Goal: Transaction & Acquisition: Subscribe to service/newsletter

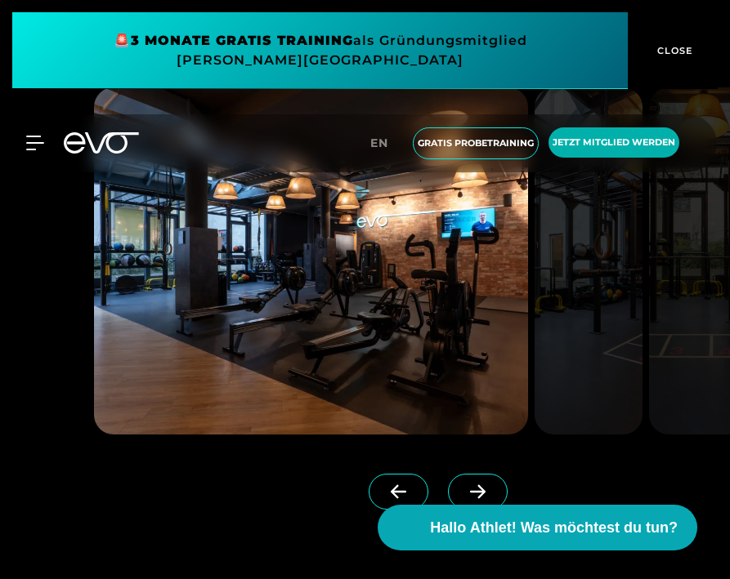
scroll to position [1163, 0]
click at [449, 478] on span at bounding box center [478, 491] width 60 height 36
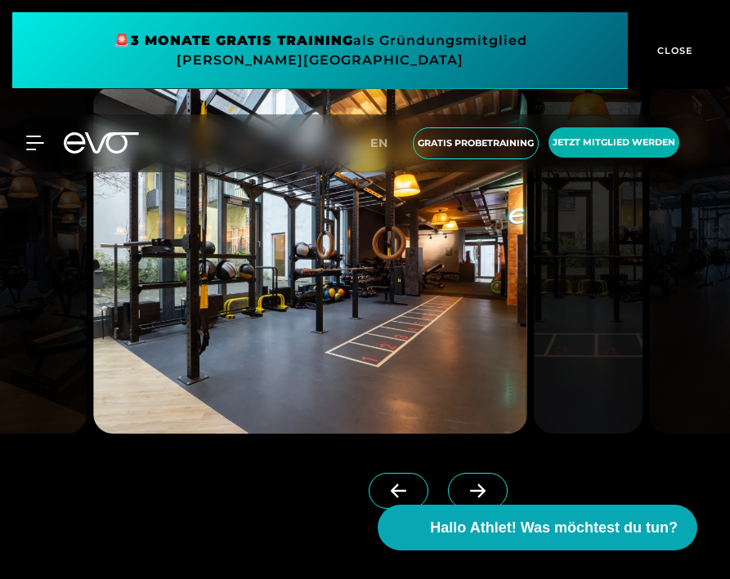
click at [449, 478] on span at bounding box center [478, 491] width 60 height 36
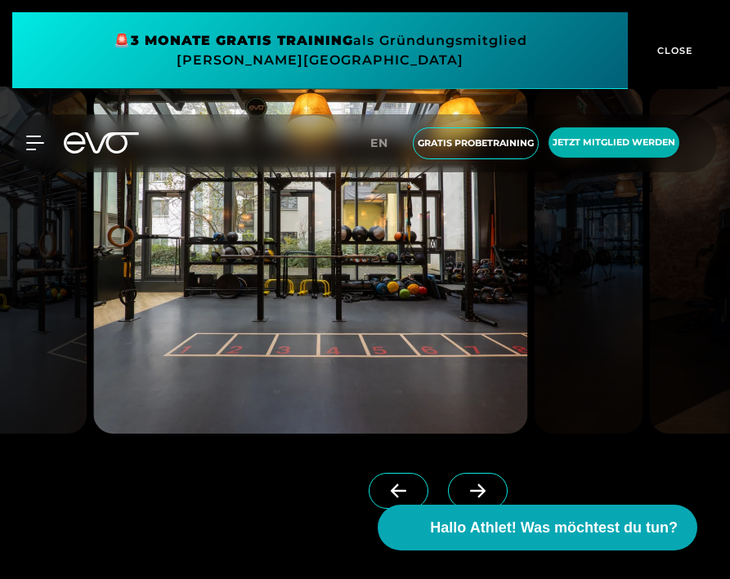
click at [449, 478] on span at bounding box center [478, 491] width 60 height 36
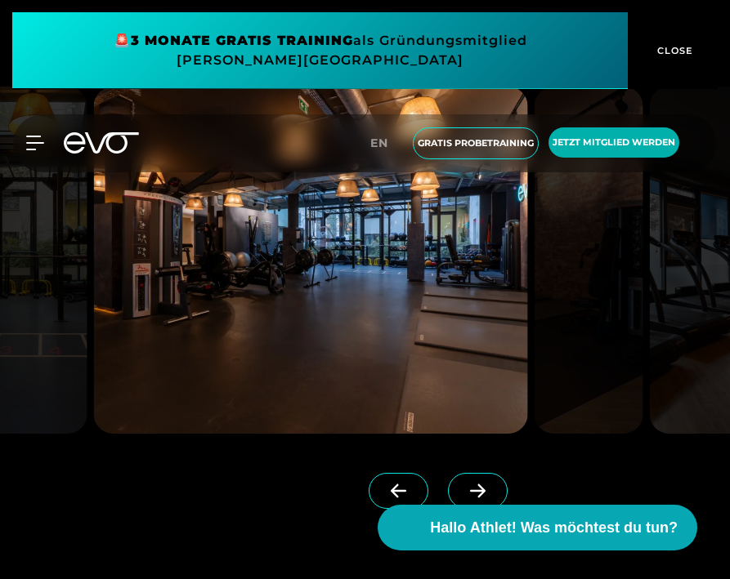
click at [449, 478] on span at bounding box center [478, 491] width 60 height 36
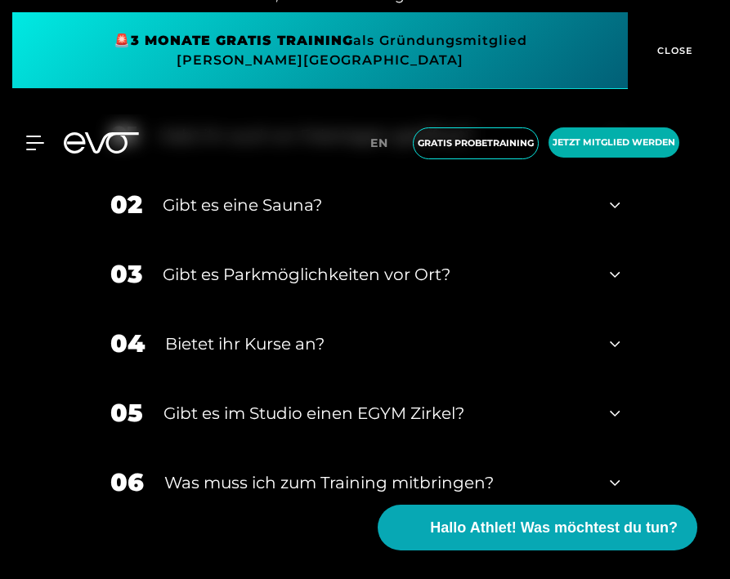
scroll to position [5541, 0]
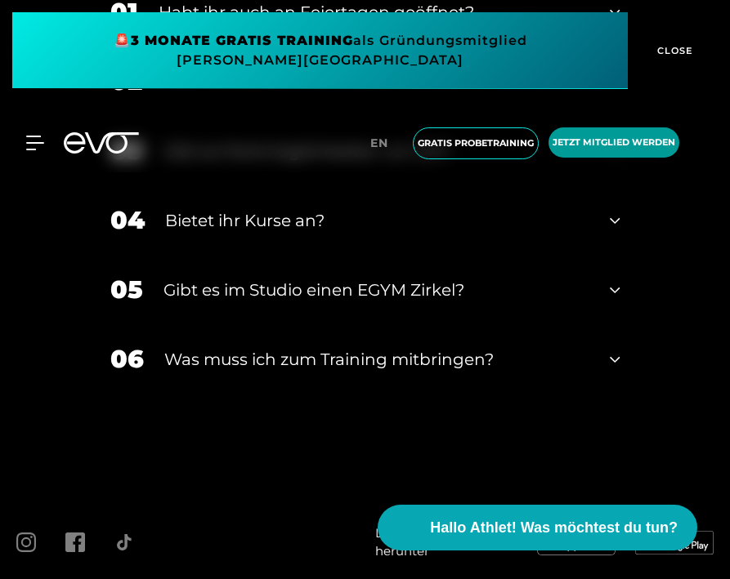
click at [583, 155] on span "Jetzt Mitglied werden" at bounding box center [613, 142] width 131 height 30
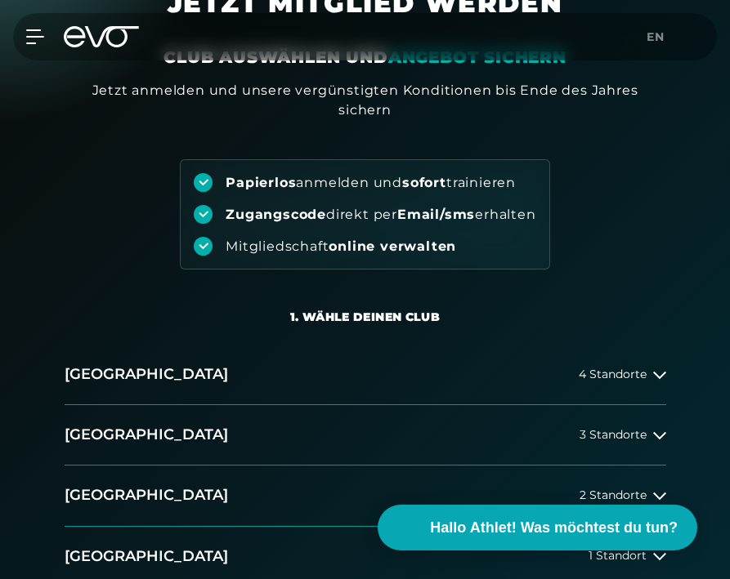
scroll to position [101, 0]
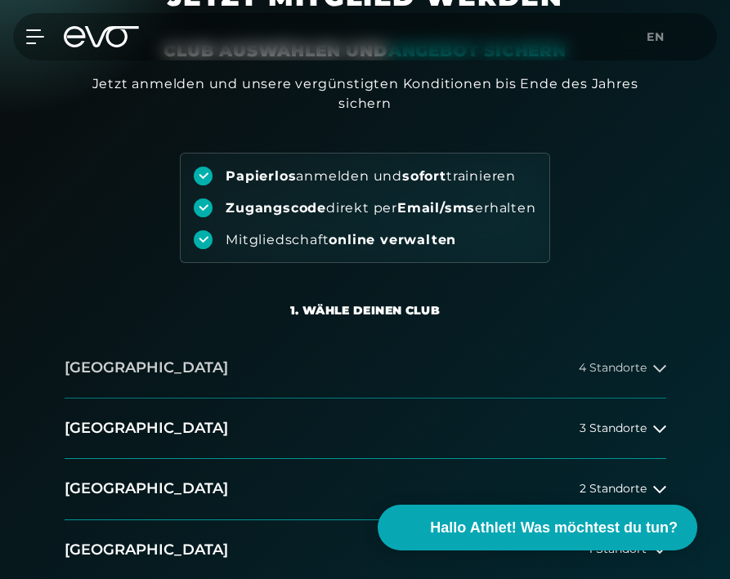
click at [613, 359] on button "[GEOGRAPHIC_DATA] 4 Standorte" at bounding box center [365, 368] width 601 height 60
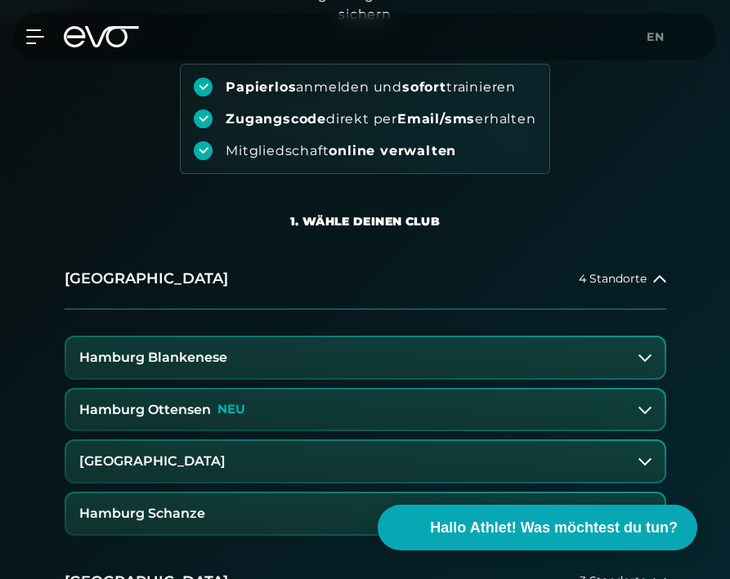
scroll to position [191, 0]
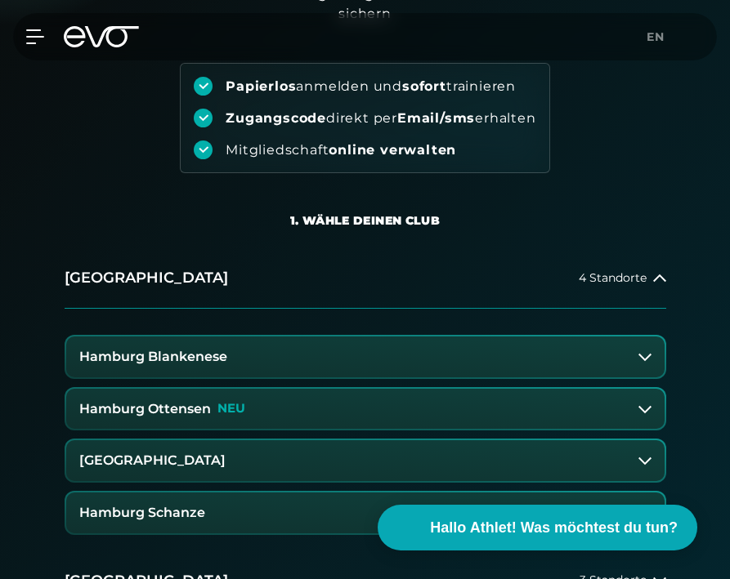
click at [191, 510] on h3 "Hamburg Schanze" at bounding box center [142, 513] width 126 height 15
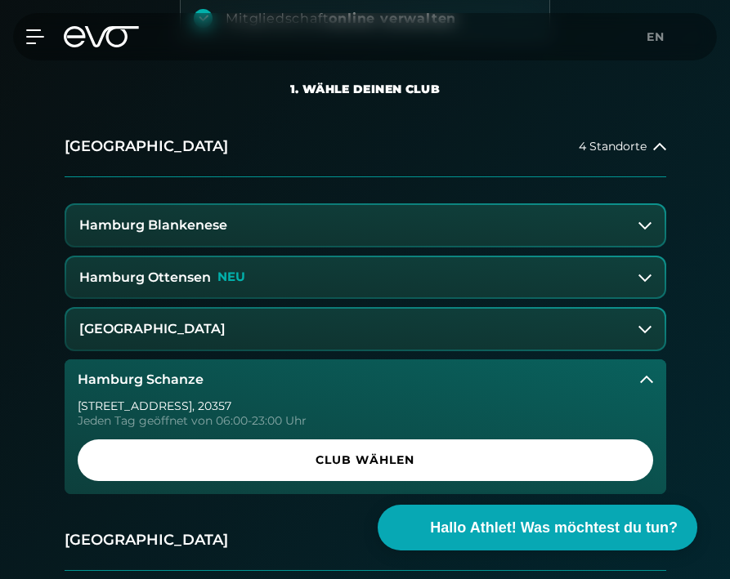
scroll to position [388, 0]
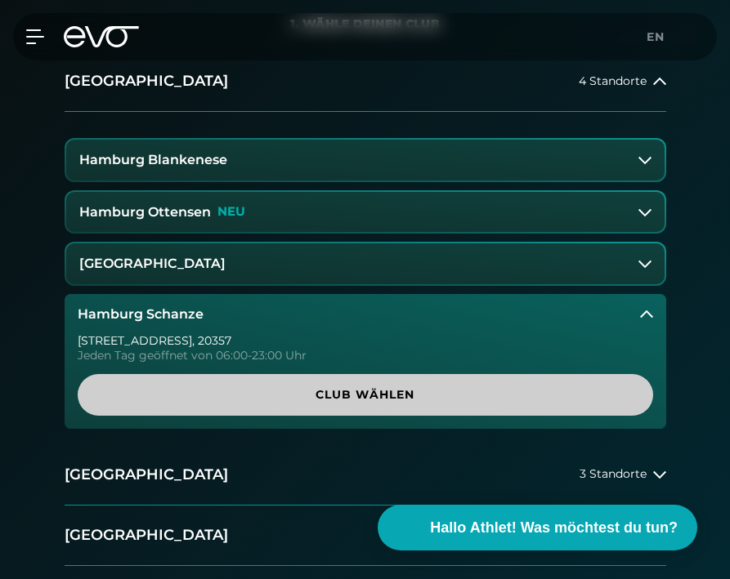
click at [247, 402] on span "Club wählen" at bounding box center [365, 394] width 536 height 17
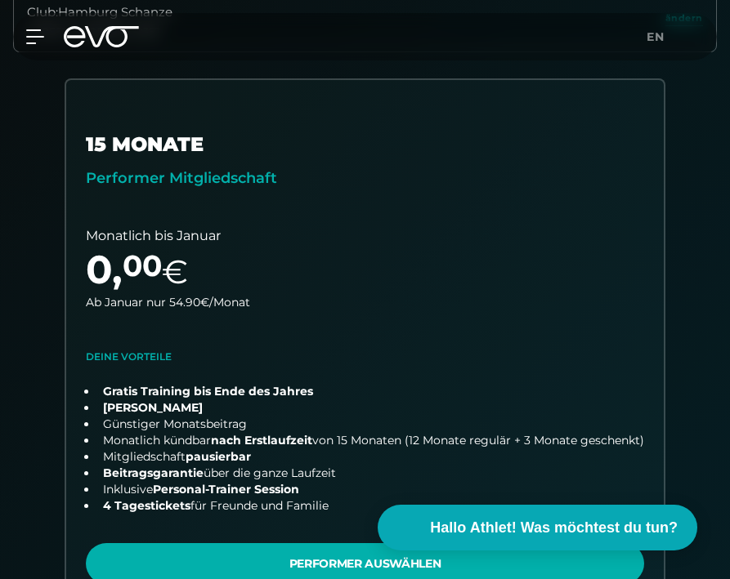
scroll to position [0, 0]
